Goal: Information Seeking & Learning: Learn about a topic

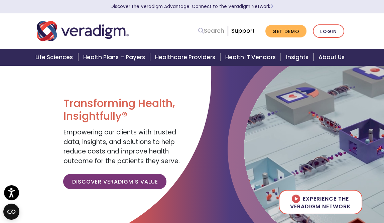
click at [221, 29] on link "Search" at bounding box center [211, 30] width 26 height 9
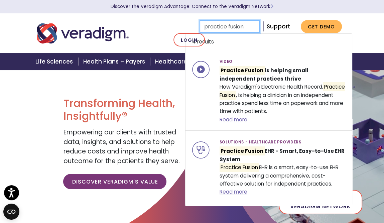
type input "practice fusion\"
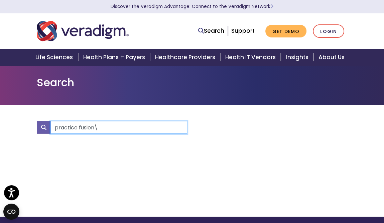
drag, startPoint x: 111, startPoint y: 124, endPoint x: 110, endPoint y: 129, distance: 5.4
click at [110, 129] on input "practice fusion\" at bounding box center [118, 127] width 137 height 13
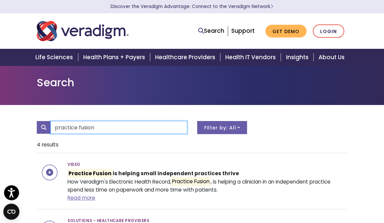
type input "practice fusion"
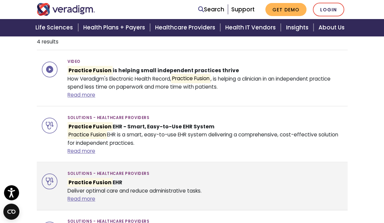
scroll to position [100, 0]
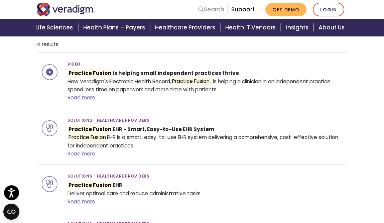
click at [217, 10] on link "Search" at bounding box center [211, 9] width 26 height 9
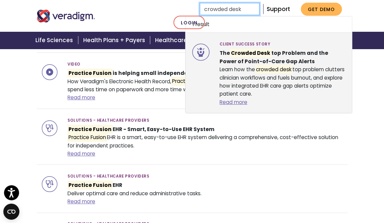
type input "crowded desk"
click at [263, 57] on strong "The Crowded Desk top Problem and the Power of Point-of-Care Gap Alerts" at bounding box center [274, 56] width 109 height 16
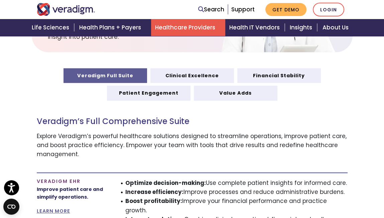
scroll to position [334, 0]
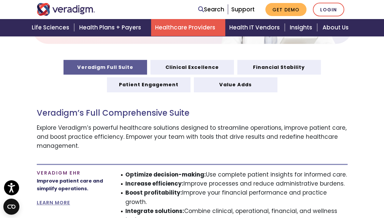
click at [297, 129] on p "Explore Veradigm’s powerful healthcare solutions designed to streamline operati…" at bounding box center [192, 136] width 311 height 27
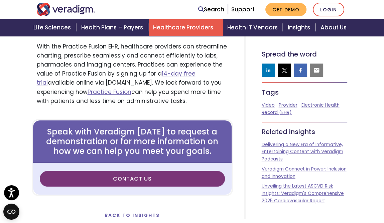
scroll to position [267, 0]
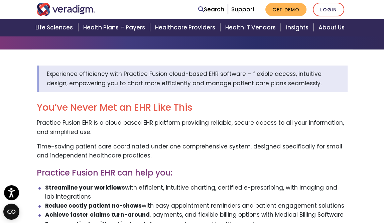
scroll to position [67, 0]
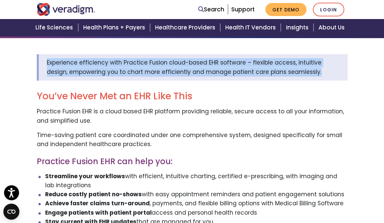
drag, startPoint x: 45, startPoint y: 61, endPoint x: 294, endPoint y: 76, distance: 249.1
click at [294, 76] on div "Experience efficiency with Practice Fusion cloud-based EHR software – flexible …" at bounding box center [192, 67] width 311 height 26
copy span "Experience efficiency with Practice Fusion cloud-based EHR software – flexible …"
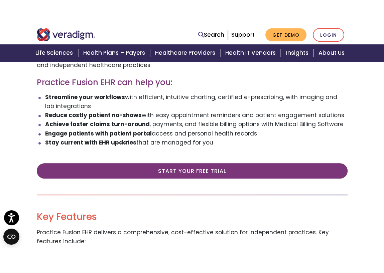
scroll to position [167, 0]
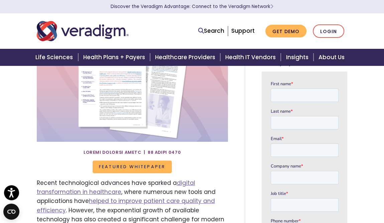
scroll to position [100, 0]
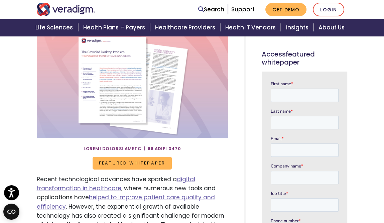
click at [366, 7] on nav "Search Support Get Demo Login" at bounding box center [192, 9] width 384 height 19
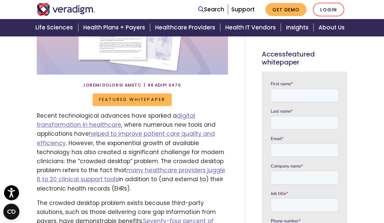
scroll to position [167, 0]
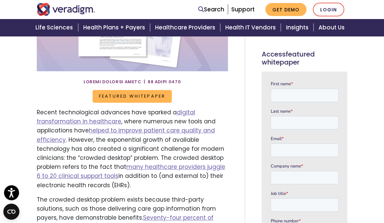
drag, startPoint x: 77, startPoint y: 167, endPoint x: 80, endPoint y: 185, distance: 18.3
click at [80, 185] on p "Recent technological advances have sparked a digital transformation in healthca…" at bounding box center [132, 149] width 191 height 82
copy p "t many healthcare providers juggle 6 to 20 clinical support tools in addition t…"
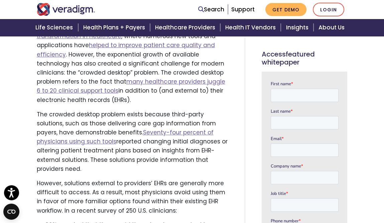
scroll to position [267, 0]
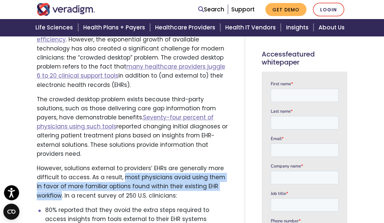
drag, startPoint x: 122, startPoint y: 169, endPoint x: 60, endPoint y: 189, distance: 64.3
click at [60, 189] on p "However, solutions external to providers’ EHRs are generally more difficult to …" at bounding box center [132, 182] width 191 height 36
copy p "most physicians avoid using them in favor of more familiar options found within…"
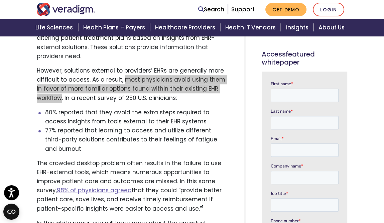
scroll to position [368, 0]
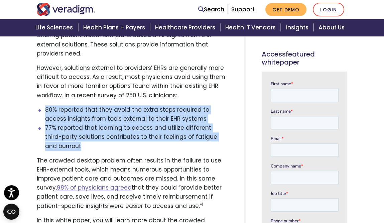
drag, startPoint x: 47, startPoint y: 102, endPoint x: 70, endPoint y: 137, distance: 42.3
click at [70, 137] on ul "80% reported that they avoid the extra steps required to access insights from t…" at bounding box center [132, 127] width 191 height 45
copy ul "80% reported that they avoid the extra steps required to access insights from t…"
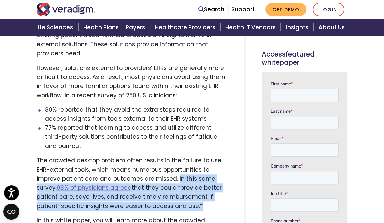
drag, startPoint x: 175, startPoint y: 171, endPoint x: 200, endPoint y: 197, distance: 35.5
click at [200, 197] on p "The crowded desktop problem often results in the failure to use EHR-external to…" at bounding box center [132, 183] width 191 height 54
copy p "In this same survey, 98% of physicians agreed that they could “provide better p…"
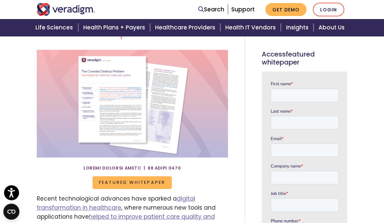
scroll to position [100, 0]
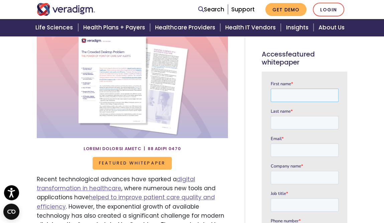
click at [301, 93] on input "First name *" at bounding box center [304, 95] width 68 height 13
type input "[PERSON_NAME]"
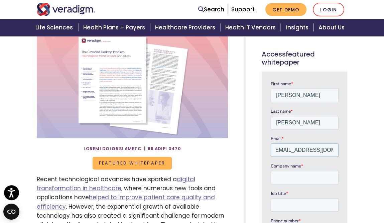
scroll to position [0, 5]
type input "[EMAIL_ADDRESS][DOMAIN_NAME]"
type input "Veradigm"
type input "contract medical writer"
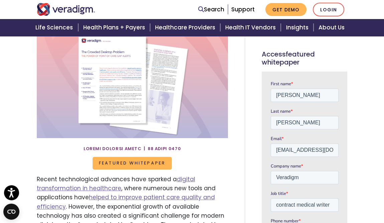
scroll to position [342, 0]
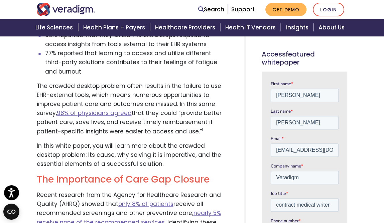
click at [340, 194] on div at bounding box center [305, 178] width 86 height 213
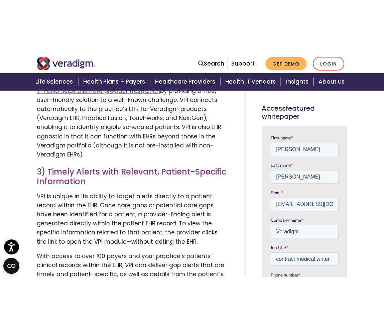
scroll to position [1384, 0]
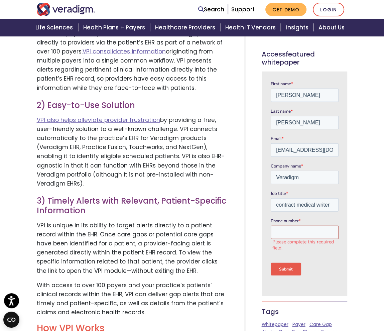
click at [286, 223] on input "Phone number *" at bounding box center [304, 232] width 68 height 13
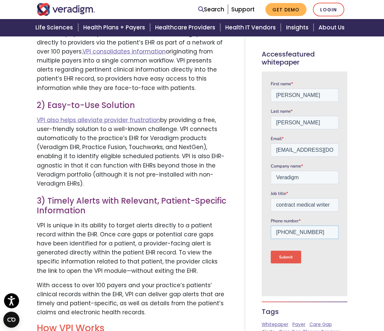
type input "[PHONE_NUMBER]"
click at [278, 223] on input "Submit" at bounding box center [285, 257] width 30 height 13
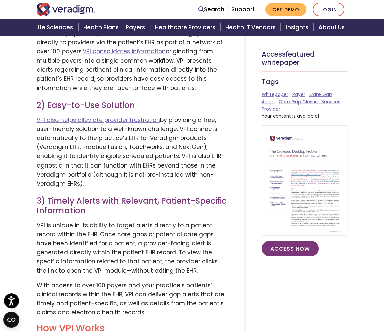
click at [299, 184] on img at bounding box center [305, 180] width 86 height 110
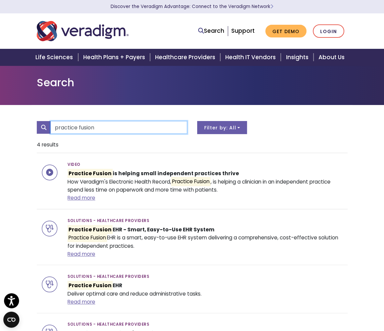
drag, startPoint x: 116, startPoint y: 127, endPoint x: -18, endPoint y: 128, distance: 134.0
click at [0, 128] on html "Press Alt+1 for screen-reader mode, Alt+0 to cancel Accessibility Screen-Reader…" at bounding box center [192, 165] width 384 height 331
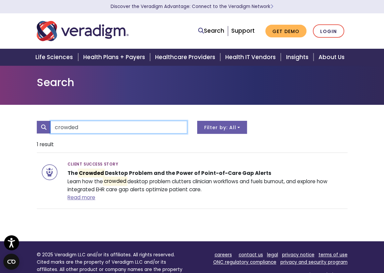
drag, startPoint x: 90, startPoint y: 128, endPoint x: 29, endPoint y: 127, distance: 60.5
click at [25, 127] on div "crowded All 1 result" at bounding box center [192, 173] width 384 height 137
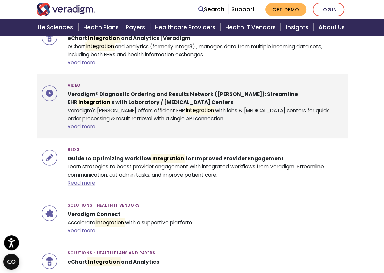
scroll to position [67, 0]
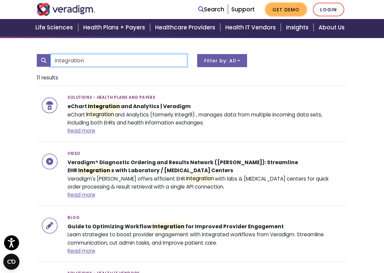
type input "integration"
